Goal: Task Accomplishment & Management: Use online tool/utility

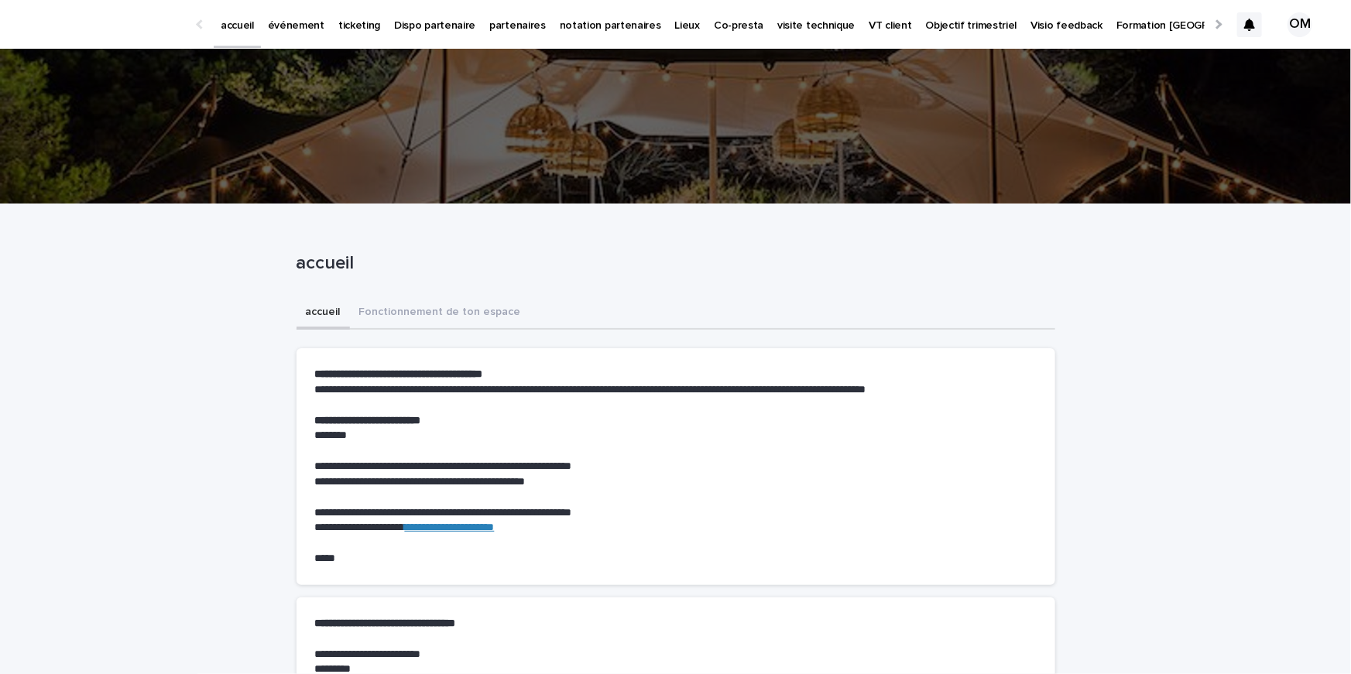
click at [312, 12] on p "événement" at bounding box center [296, 16] width 57 height 33
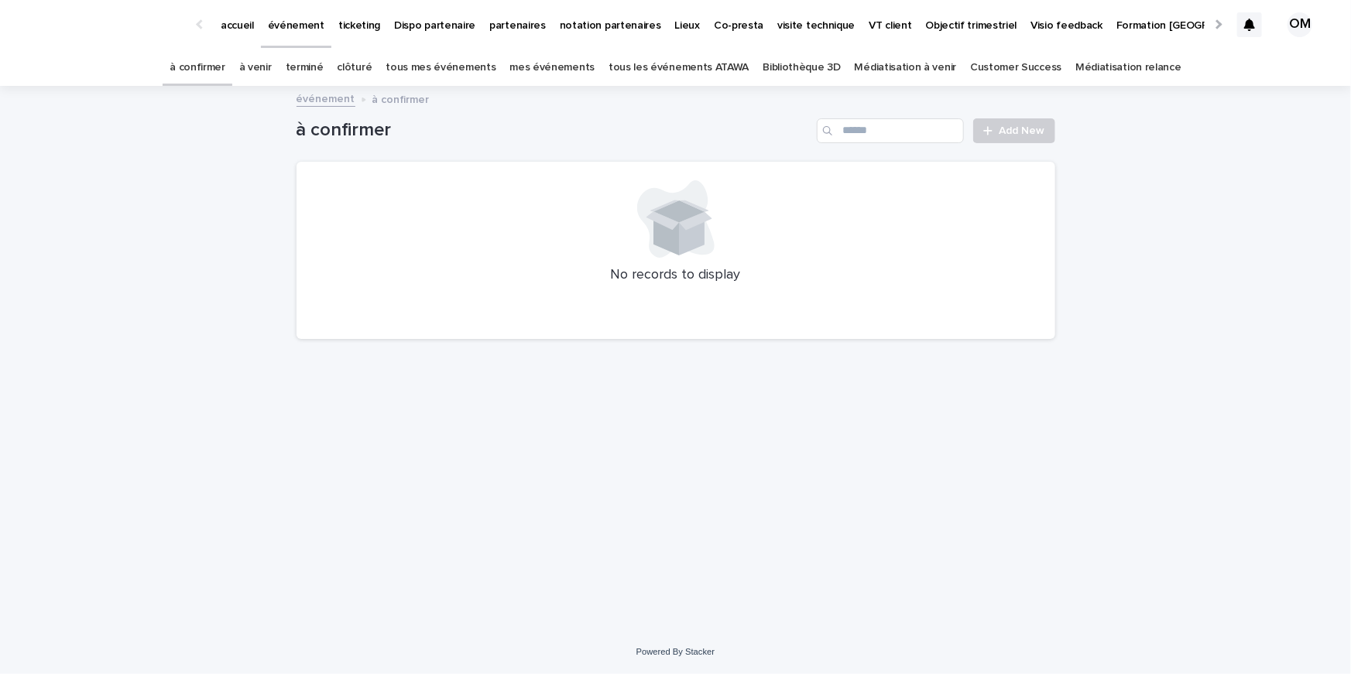
click at [691, 73] on link "tous les événements ATAWA" at bounding box center [679, 68] width 140 height 36
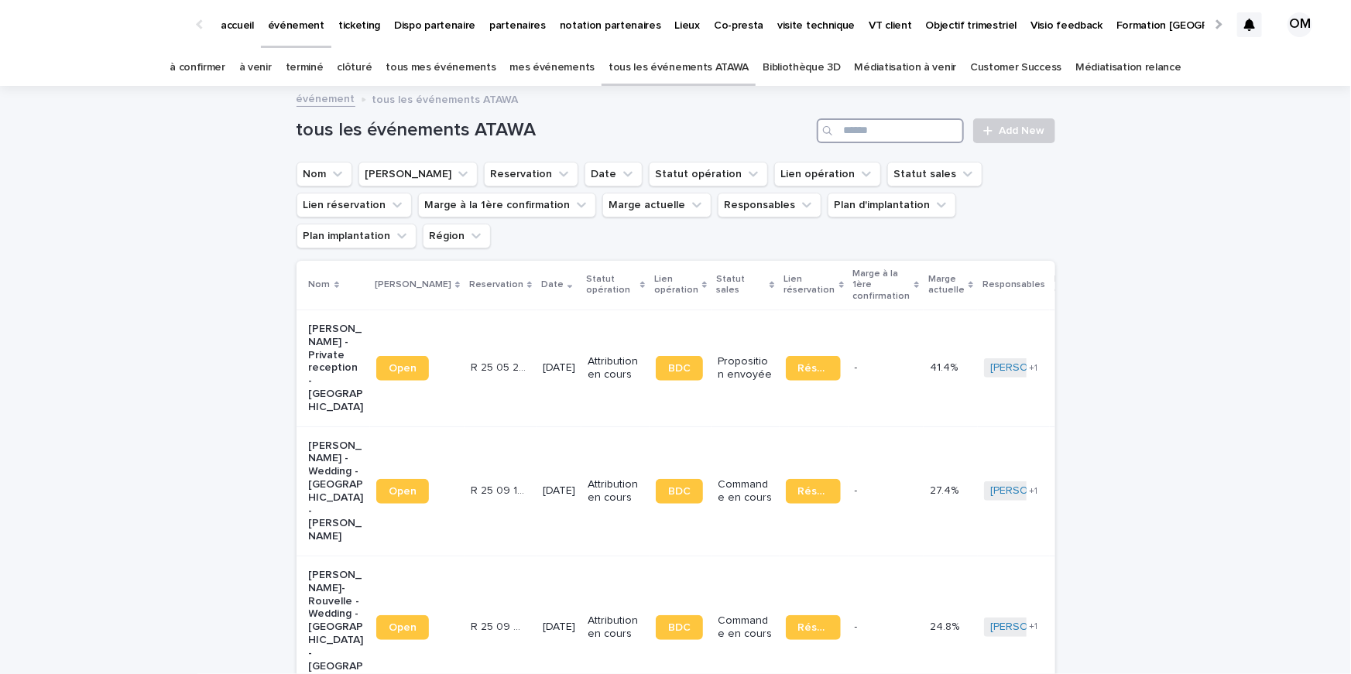
click at [870, 124] on input "Search" at bounding box center [890, 130] width 147 height 25
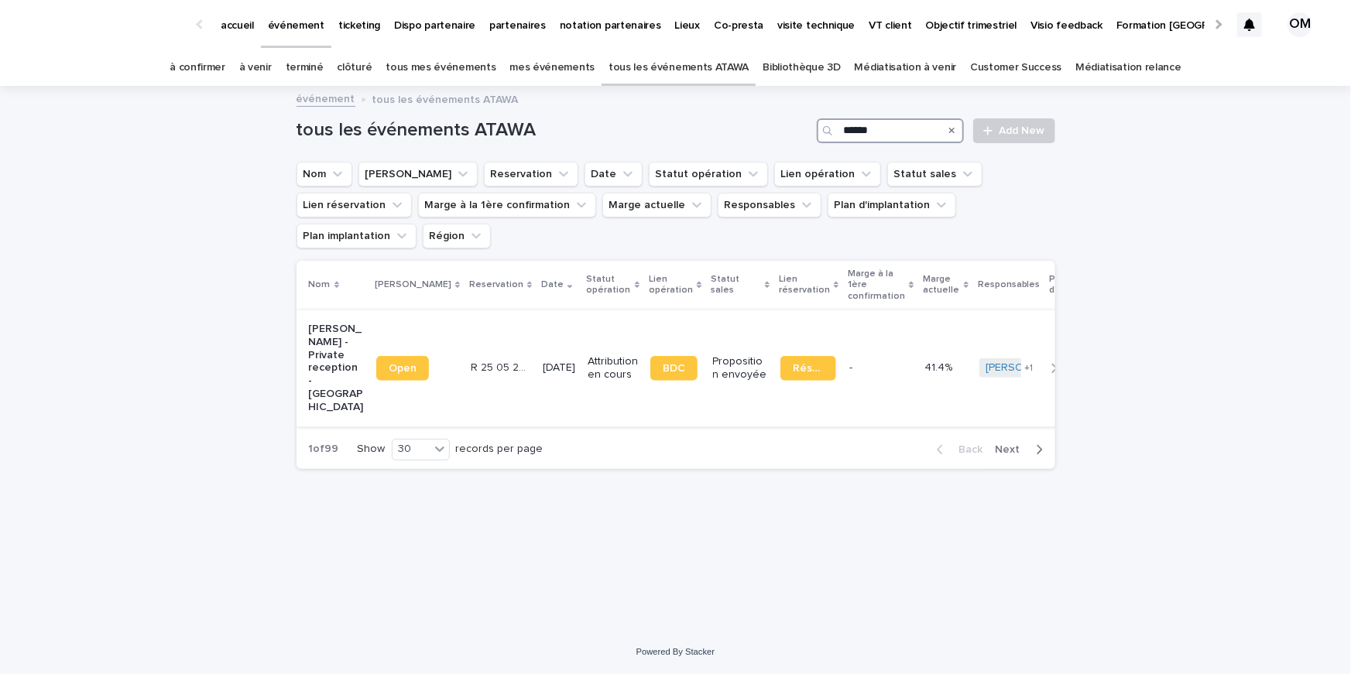
type input "******"
click at [588, 355] on p "Attribution en cours" at bounding box center [613, 368] width 50 height 26
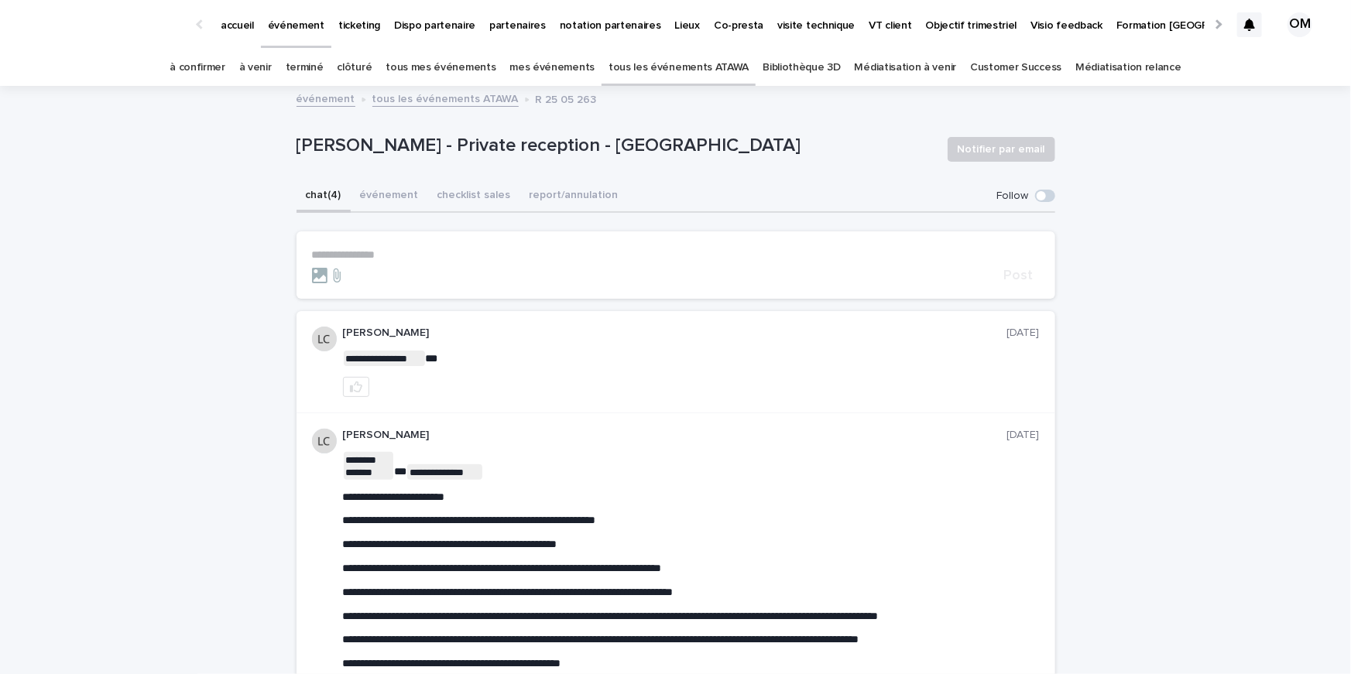
click at [456, 259] on p "**********" at bounding box center [676, 255] width 728 height 13
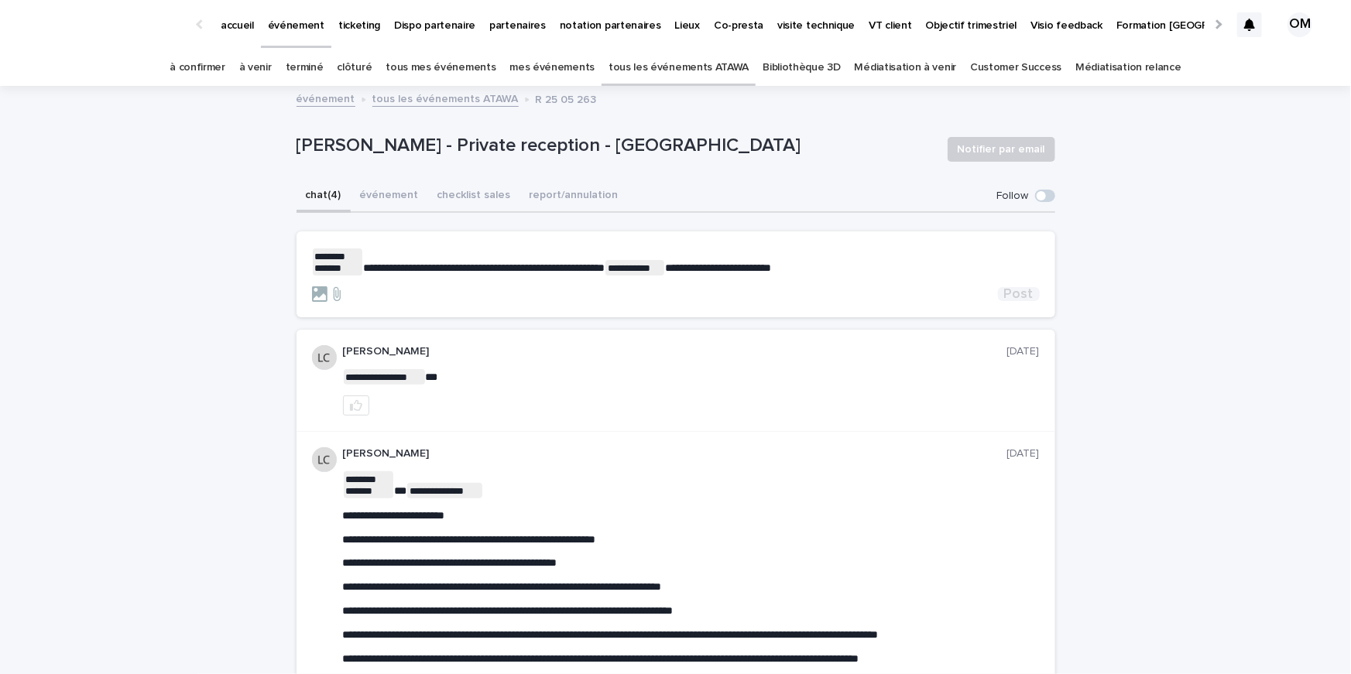
click at [1028, 292] on span "Post" at bounding box center [1018, 294] width 29 height 14
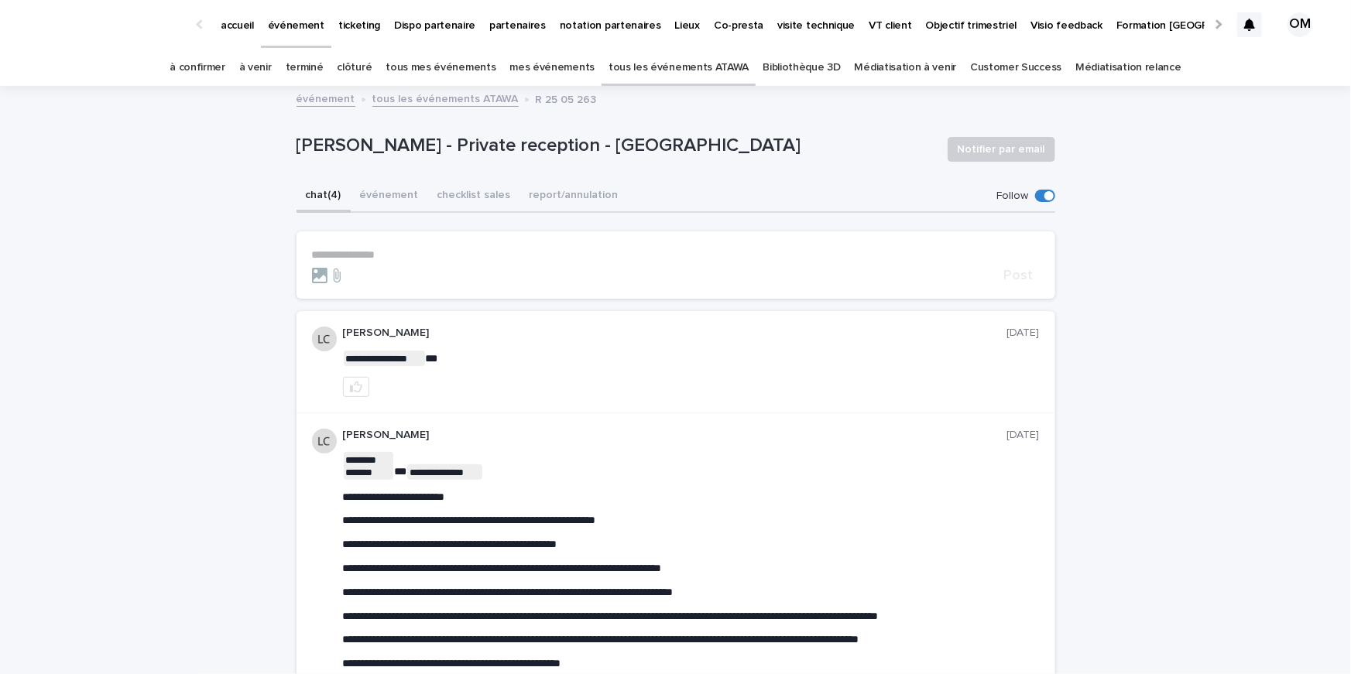
click at [650, 76] on link "tous les événements ATAWA" at bounding box center [679, 68] width 140 height 36
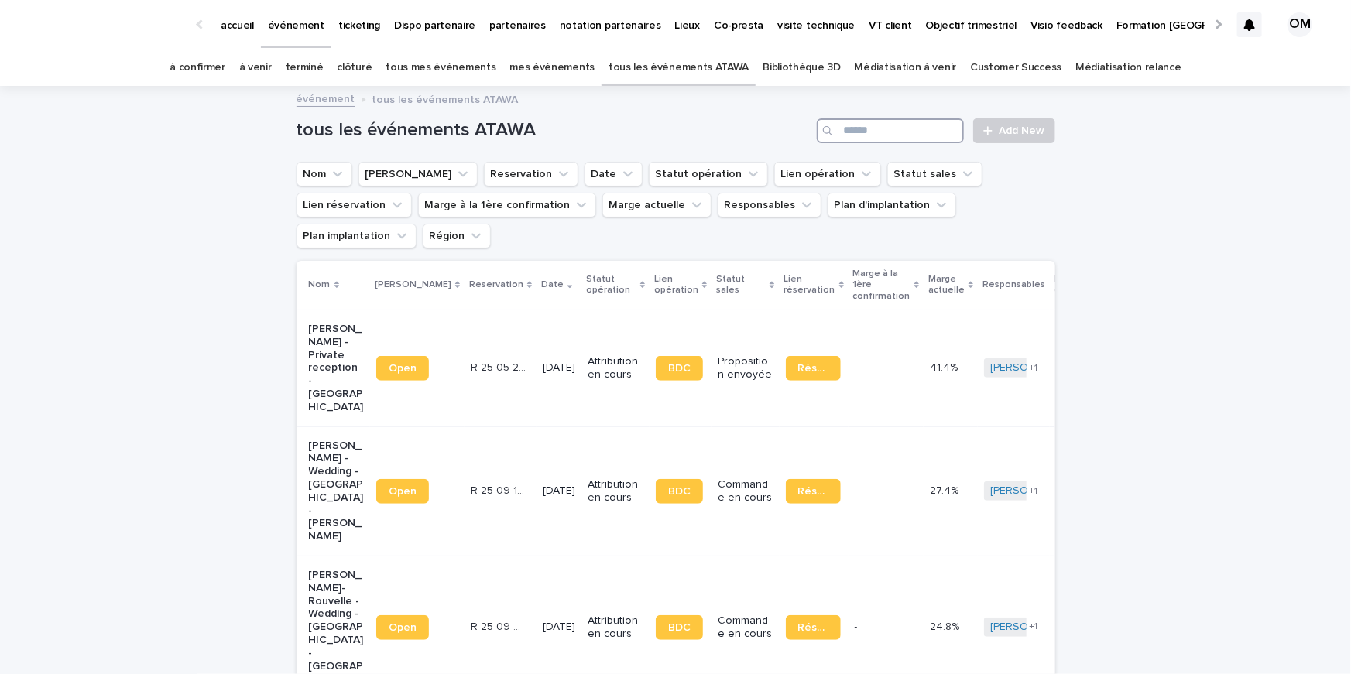
click at [895, 126] on input "Search" at bounding box center [890, 130] width 147 height 25
type input "****"
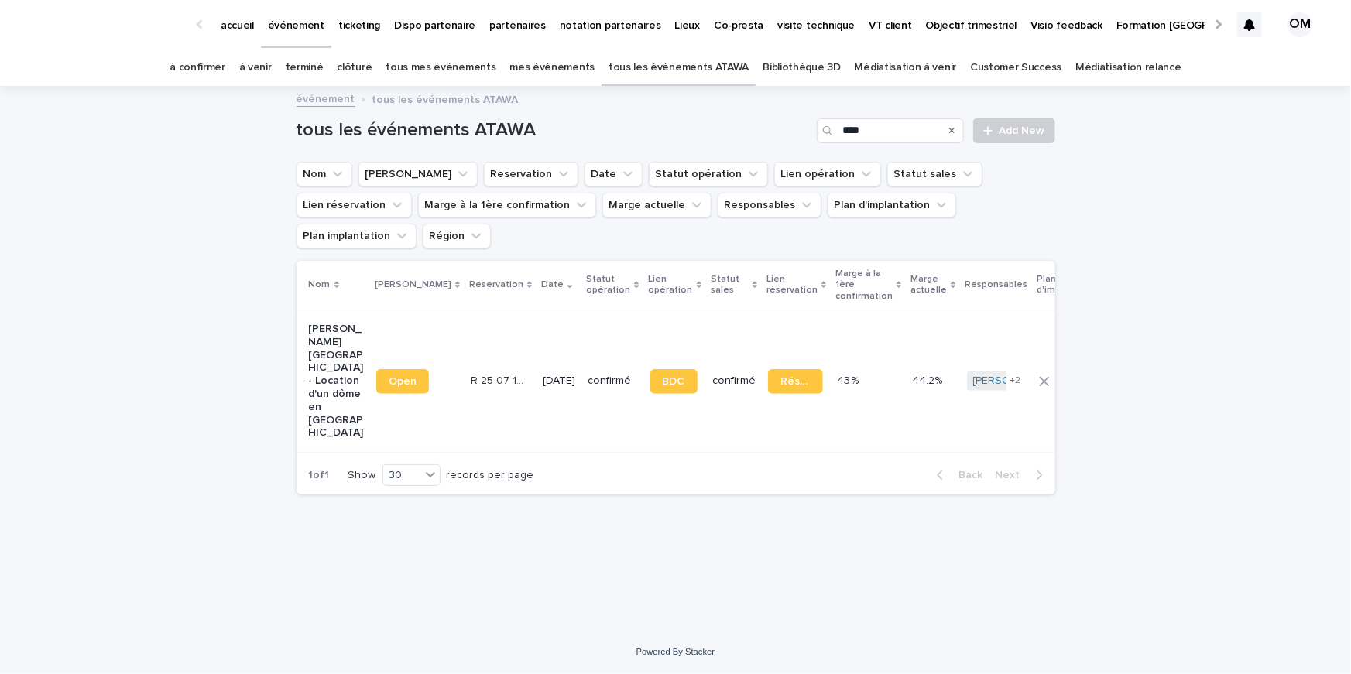
click at [588, 369] on div "confirmé" at bounding box center [613, 382] width 50 height 26
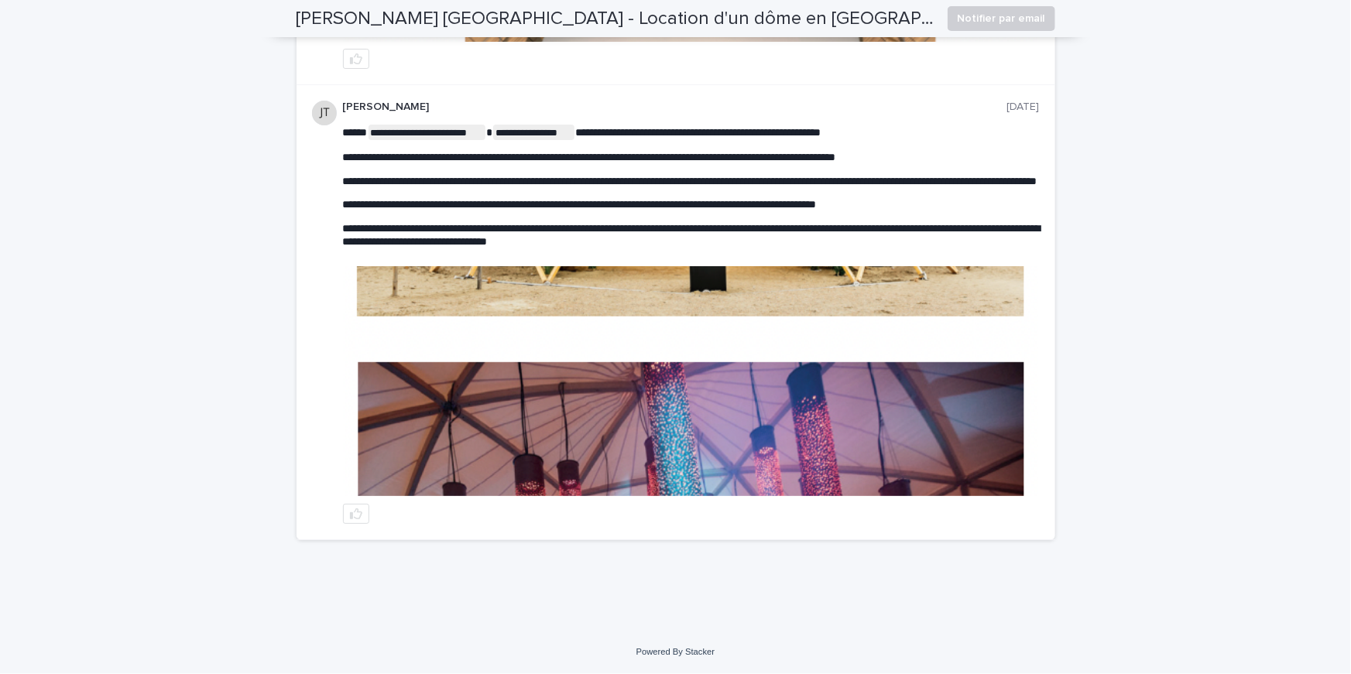
scroll to position [3687, 0]
click at [492, 408] on img at bounding box center [691, 381] width 695 height 230
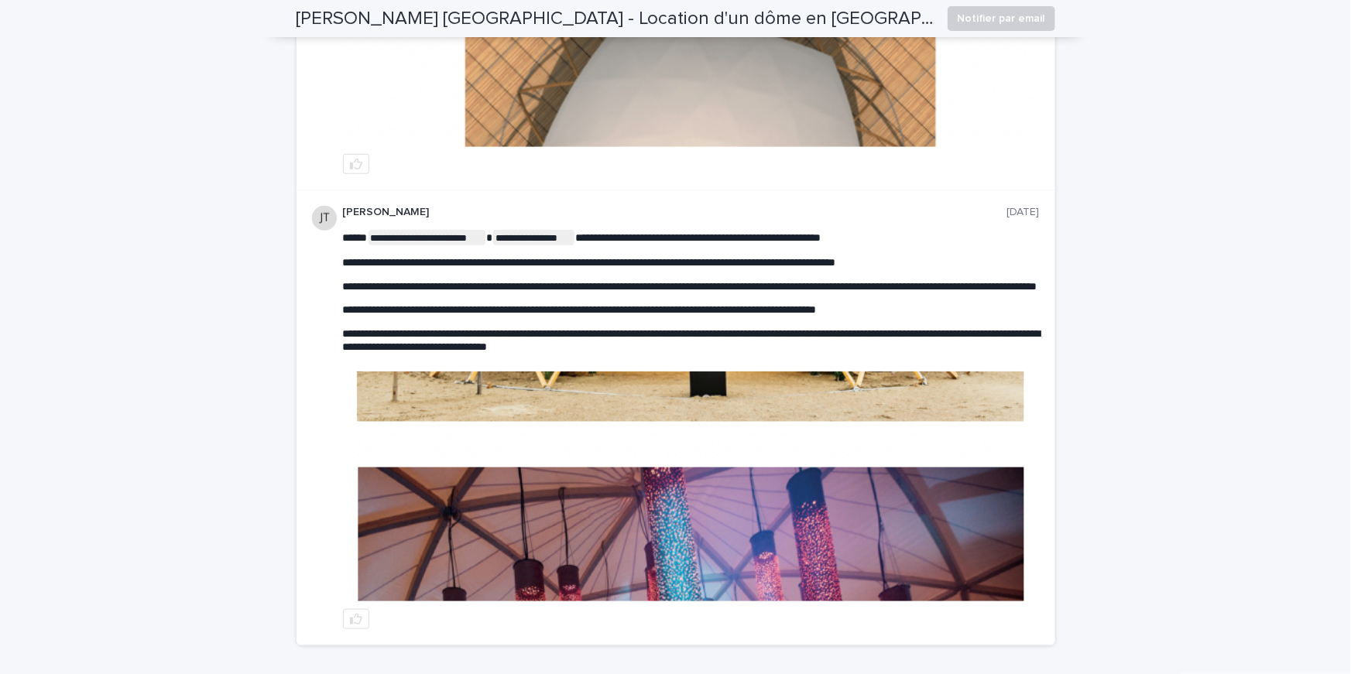
scroll to position [3458, 0]
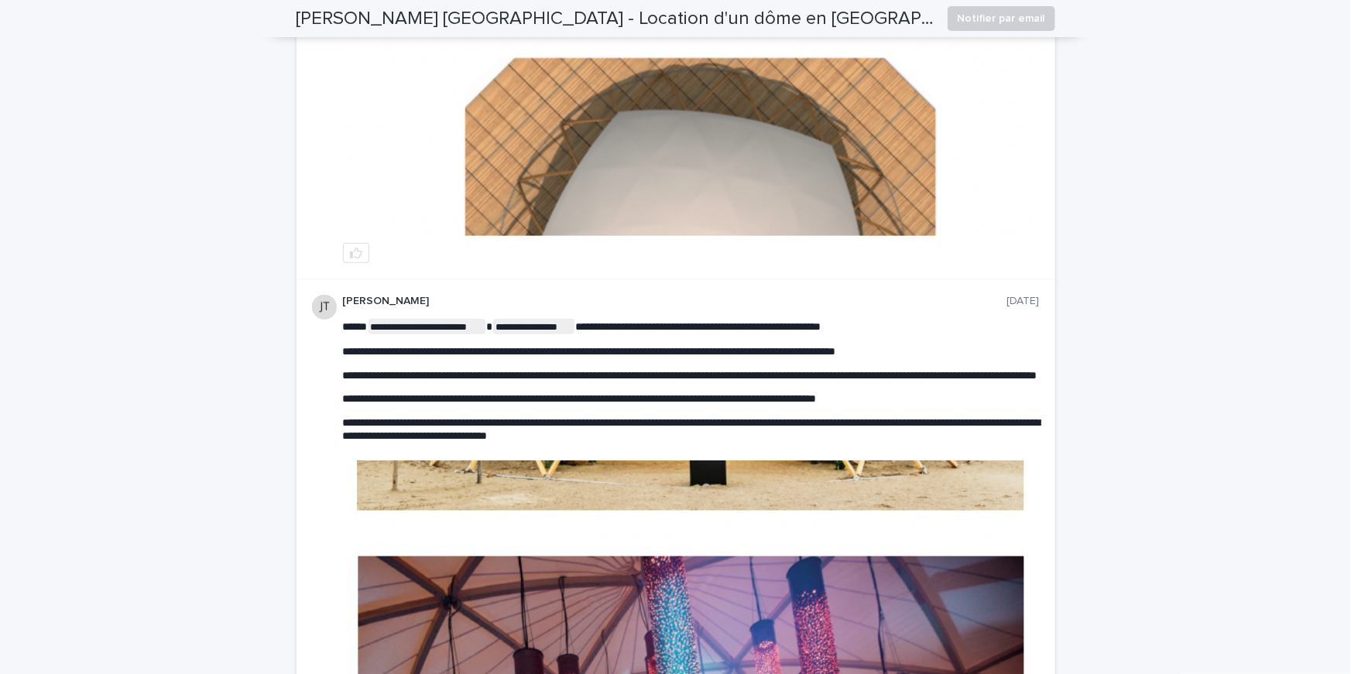
click at [548, 194] on img at bounding box center [691, 121] width 695 height 230
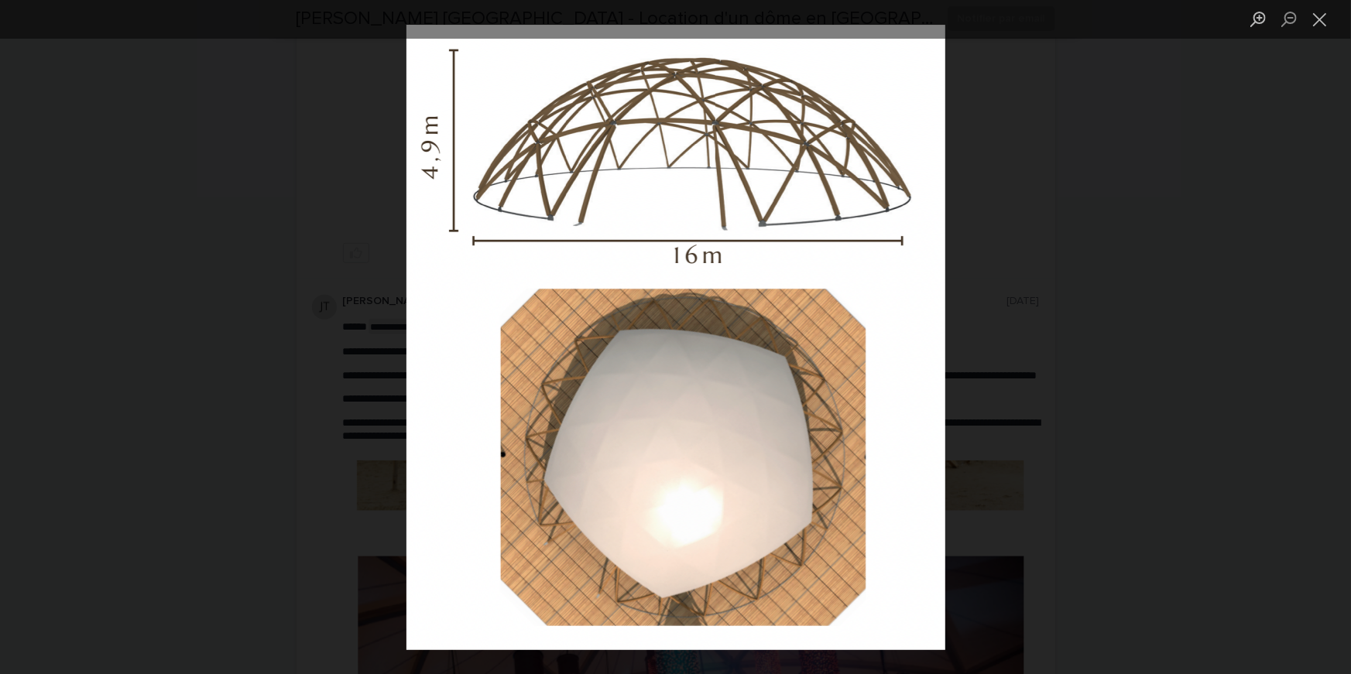
click at [1067, 86] on div "Lightbox" at bounding box center [675, 337] width 1351 height 674
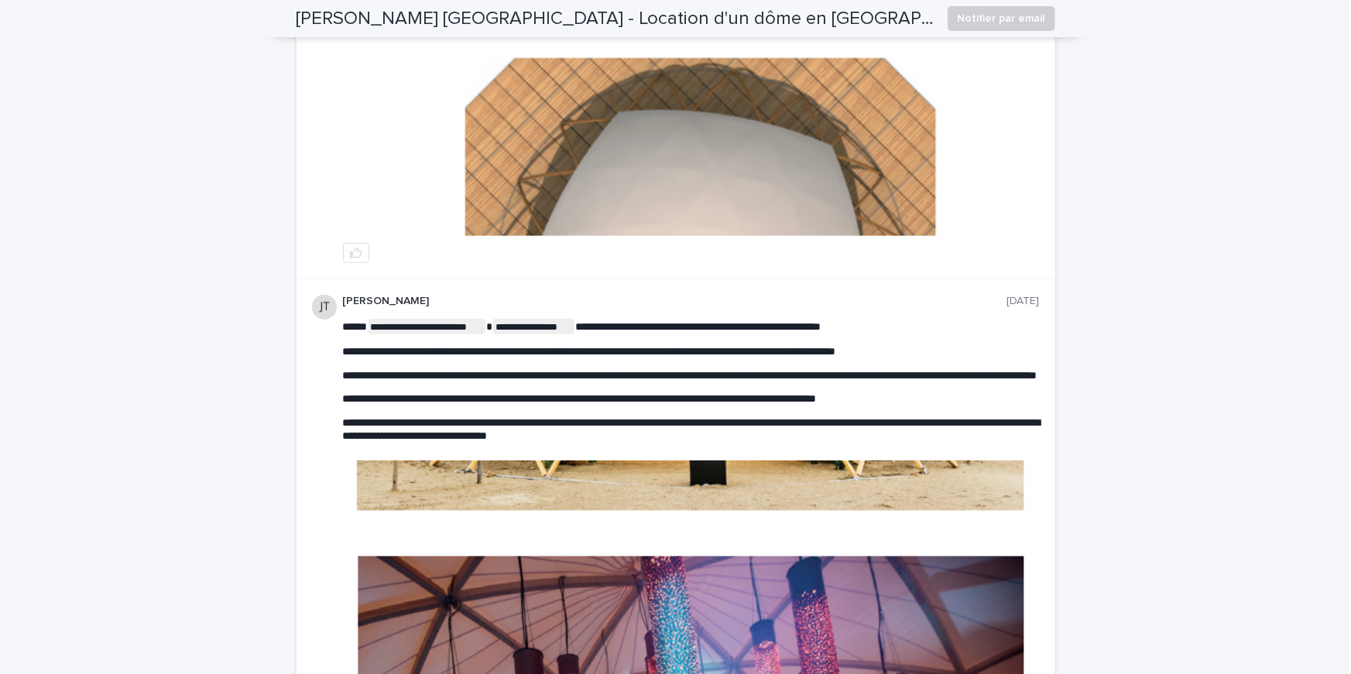
scroll to position [1983, 0]
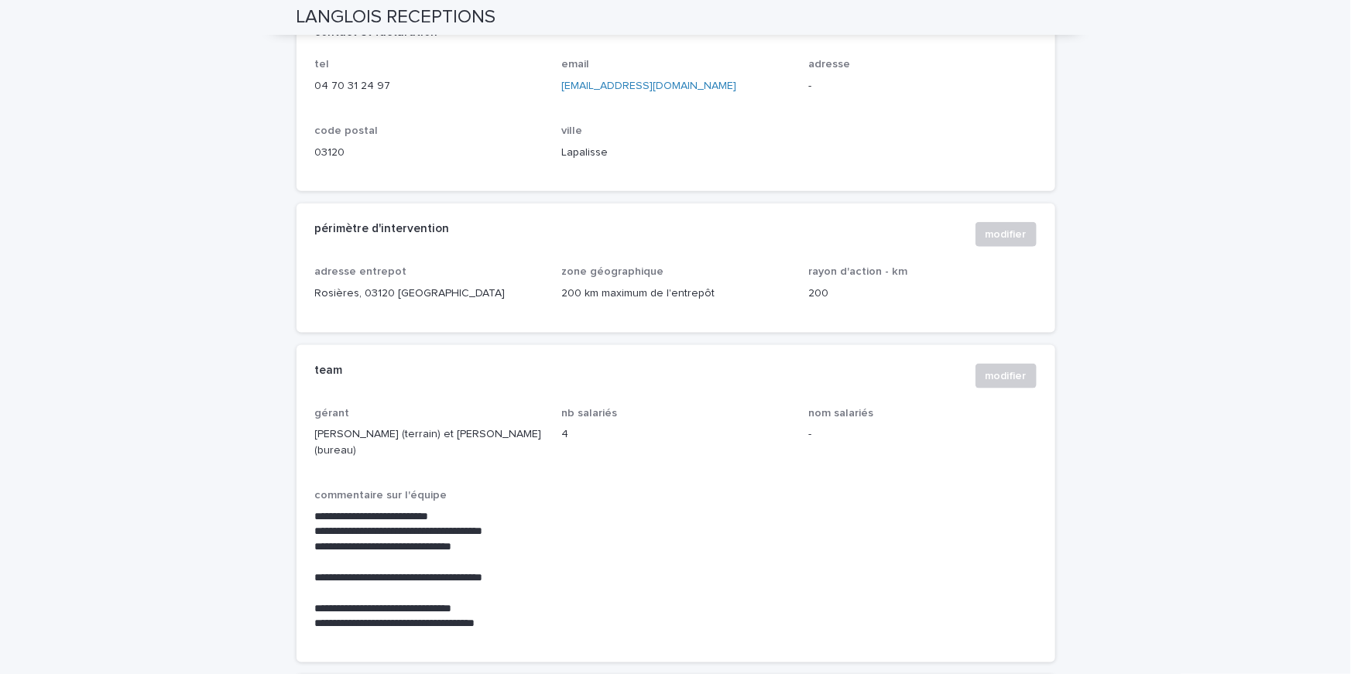
scroll to position [818, 0]
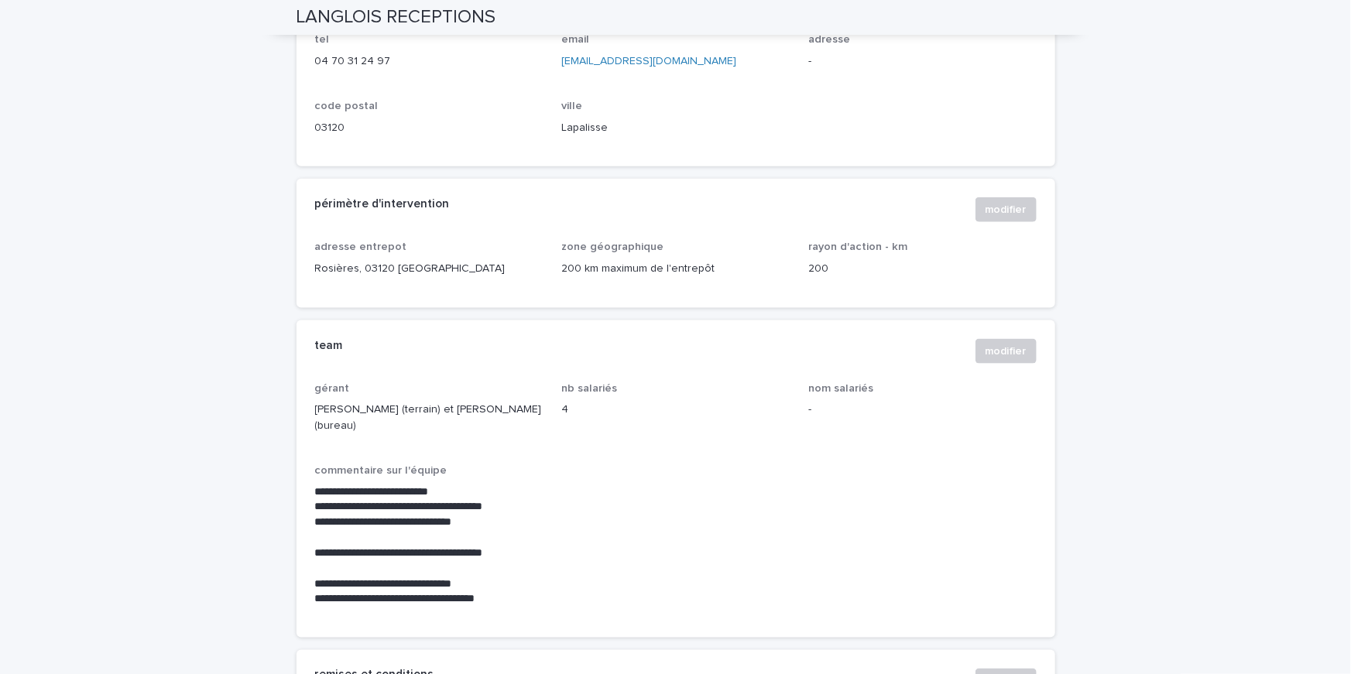
drag, startPoint x: 834, startPoint y: 392, endPoint x: 1005, endPoint y: 437, distance: 176.9
click at [870, 400] on div "nom salariés -" at bounding box center [922, 407] width 228 height 48
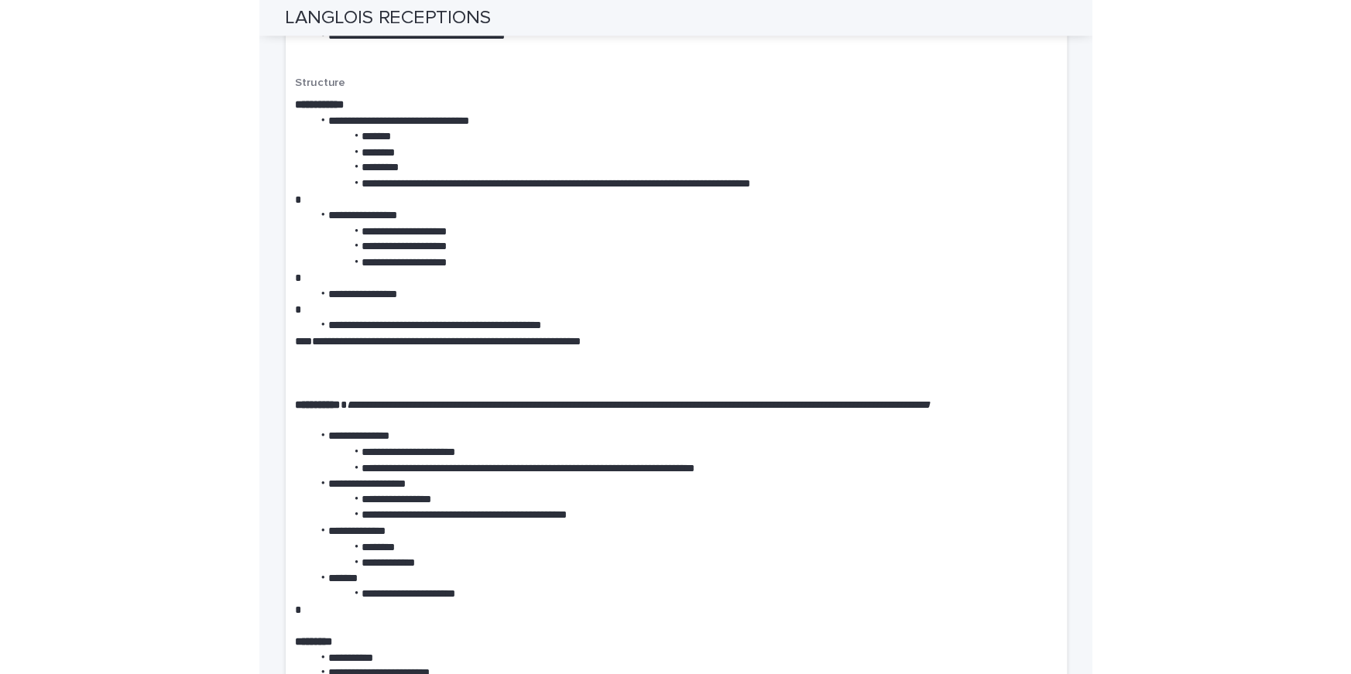
scroll to position [2579, 0]
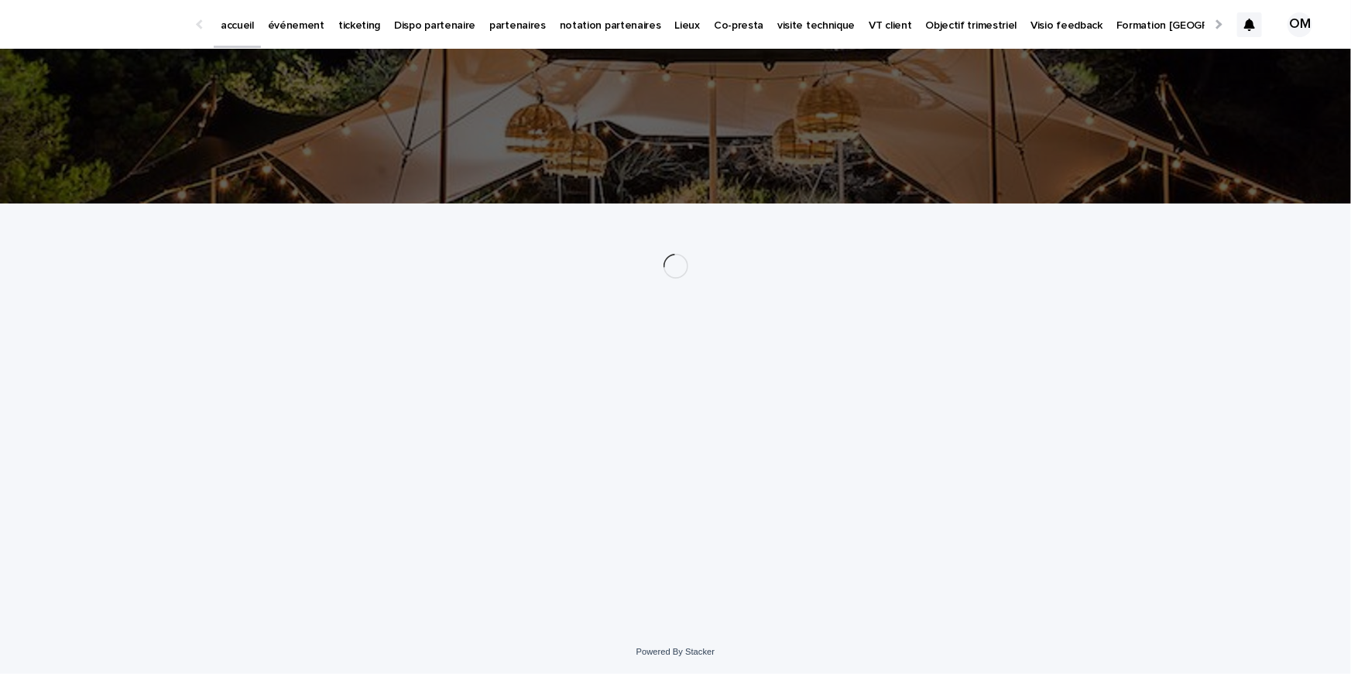
click at [286, 28] on p "événement" at bounding box center [296, 16] width 57 height 33
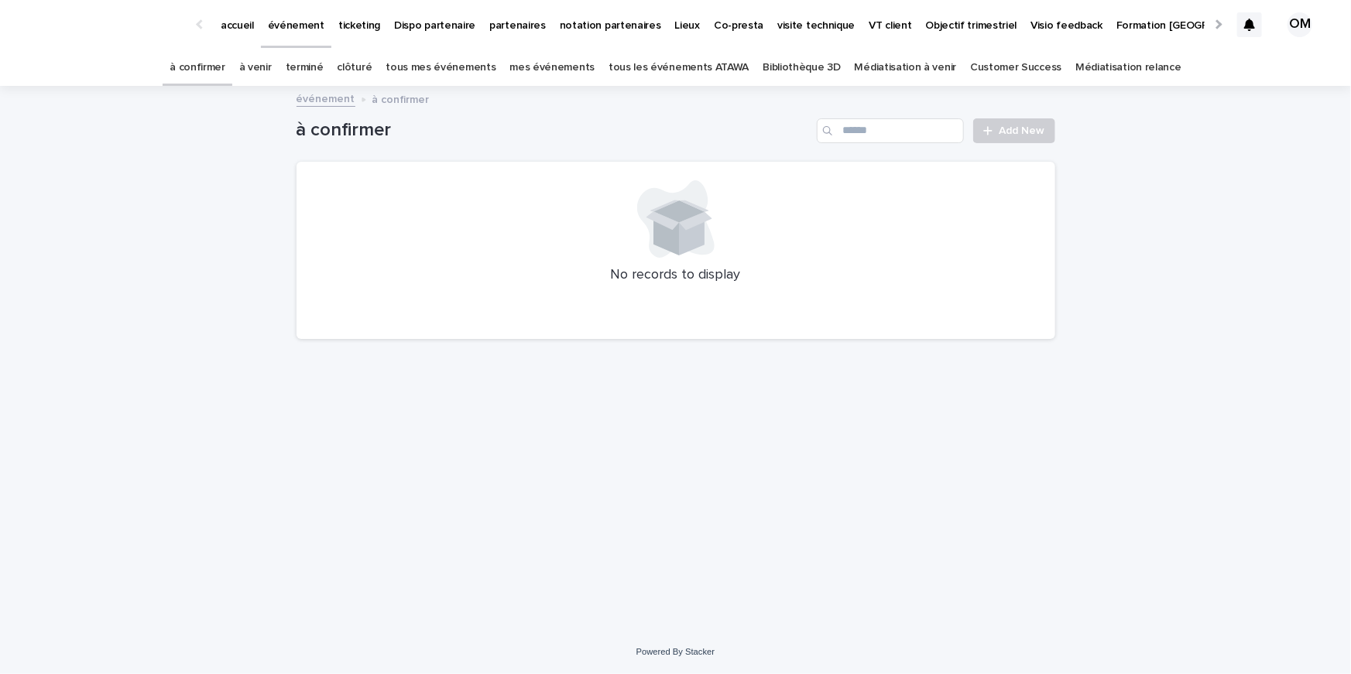
click at [667, 67] on link "tous les événements ATAWA" at bounding box center [679, 68] width 140 height 36
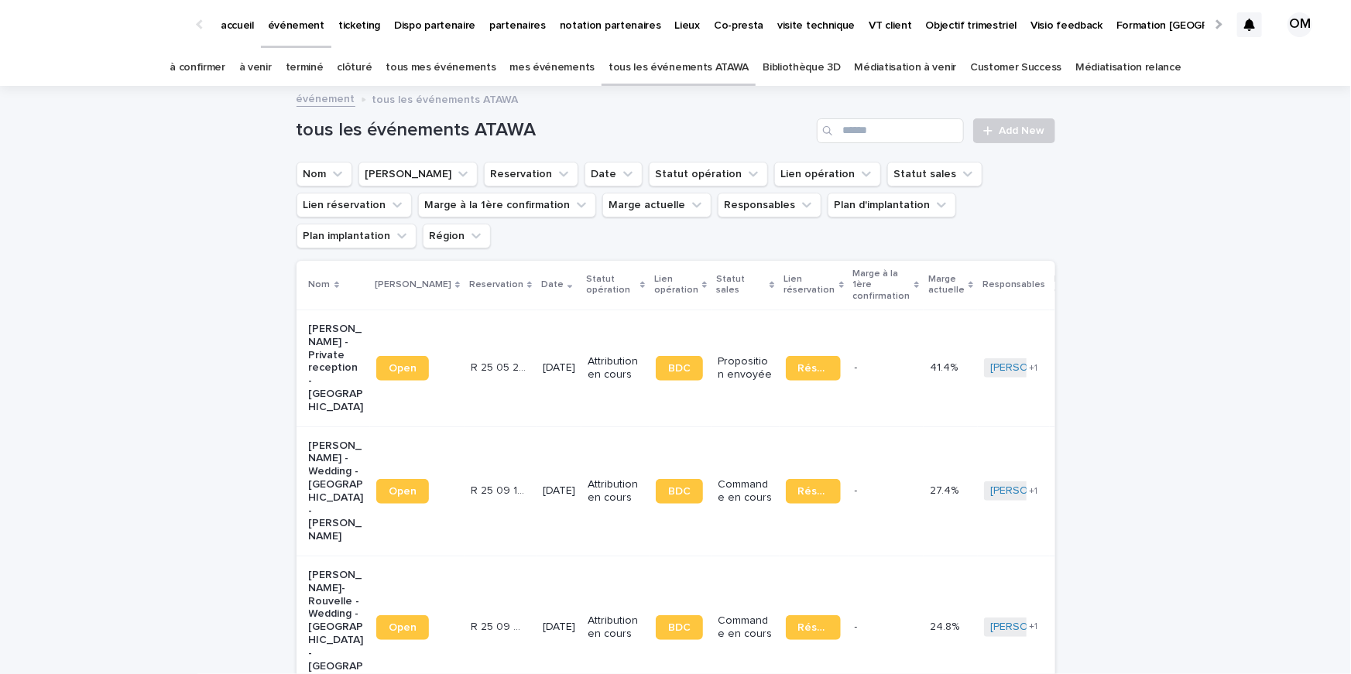
click at [862, 117] on div "tous les événements ATAWA Add New" at bounding box center [676, 125] width 759 height 74
click at [871, 141] on input "Search" at bounding box center [890, 130] width 147 height 25
type input "*****"
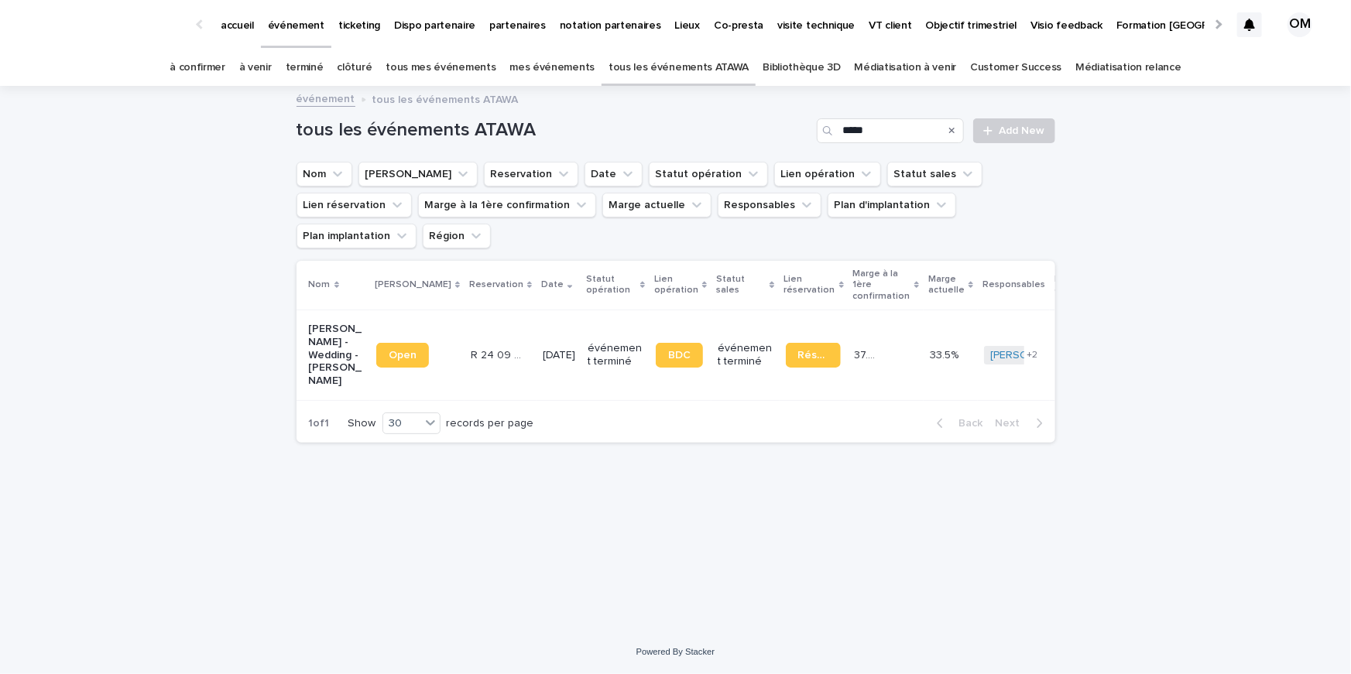
click at [476, 346] on p "R 24 09 3005" at bounding box center [500, 354] width 58 height 16
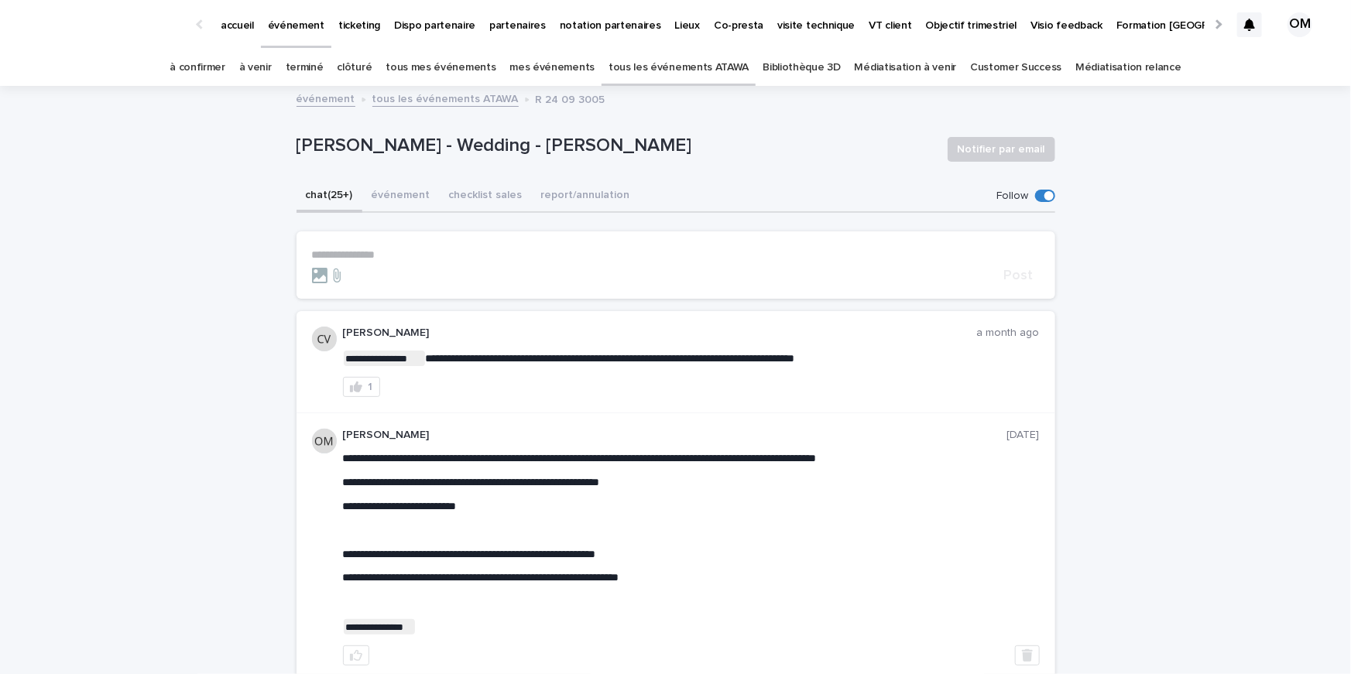
click at [338, 258] on p "**********" at bounding box center [676, 255] width 728 height 13
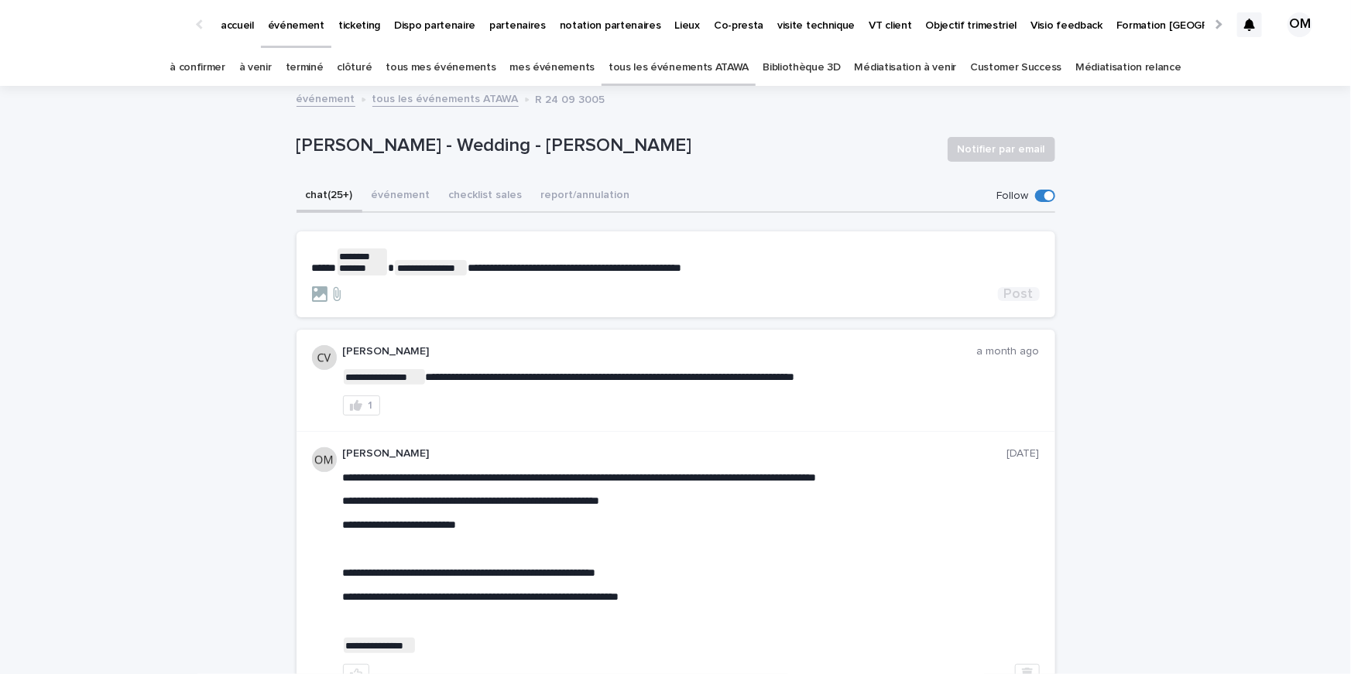
click at [1016, 287] on span "Post" at bounding box center [1018, 294] width 29 height 14
